Goal: Transaction & Acquisition: Obtain resource

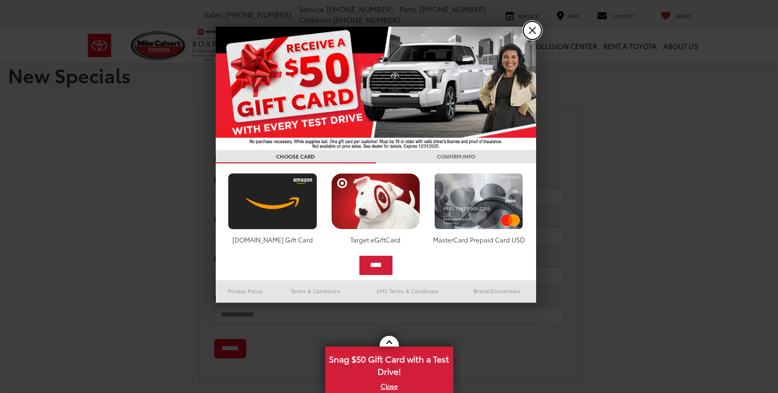
click at [525, 32] on link "X" at bounding box center [532, 30] width 18 height 18
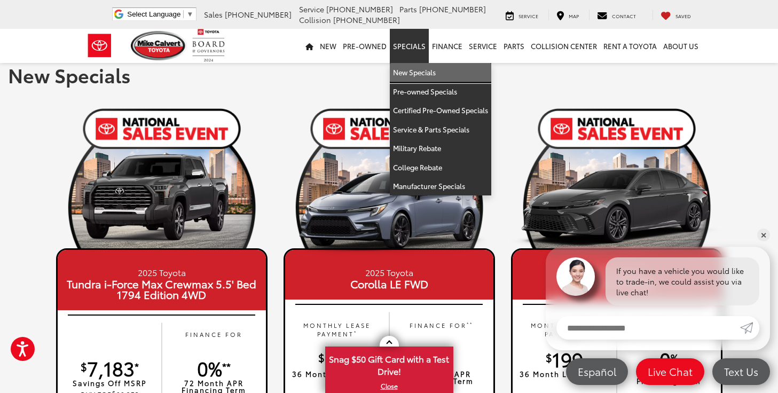
click at [419, 72] on link "New Specials" at bounding box center [440, 72] width 101 height 19
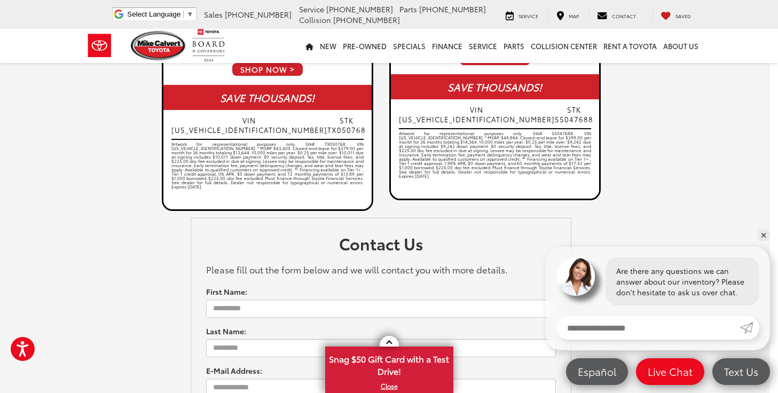
scroll to position [1210, 8]
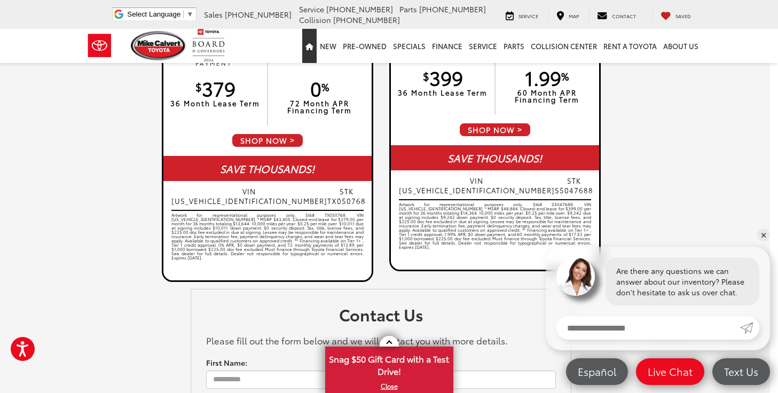
click at [311, 50] on icon "Home" at bounding box center [309, 46] width 8 height 7
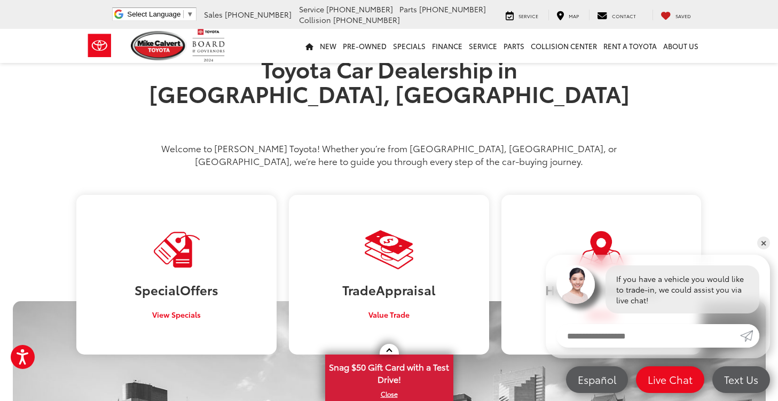
scroll to position [488, 0]
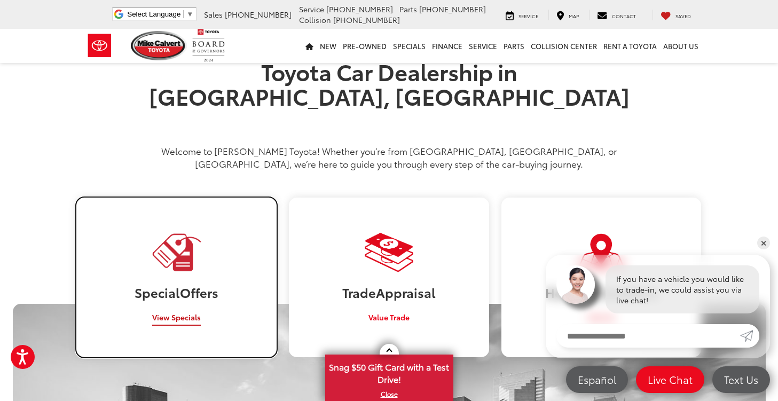
click at [181, 299] on link "Special Offers View Specials" at bounding box center [176, 277] width 200 height 160
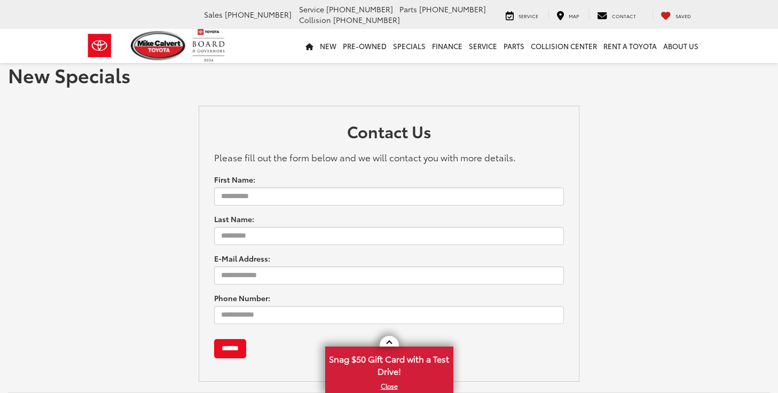
click at [181, 299] on div "Contact Us Please fill out the form below and we will contact you with more det…" at bounding box center [389, 236] width 794 height 291
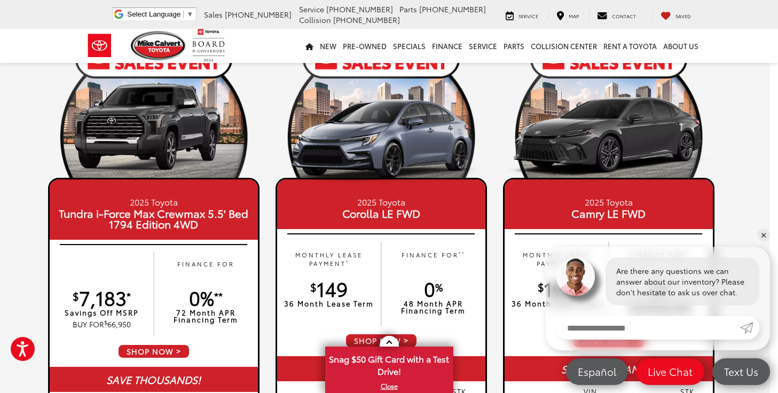
scroll to position [64, 8]
